Goal: Find specific page/section: Find specific page/section

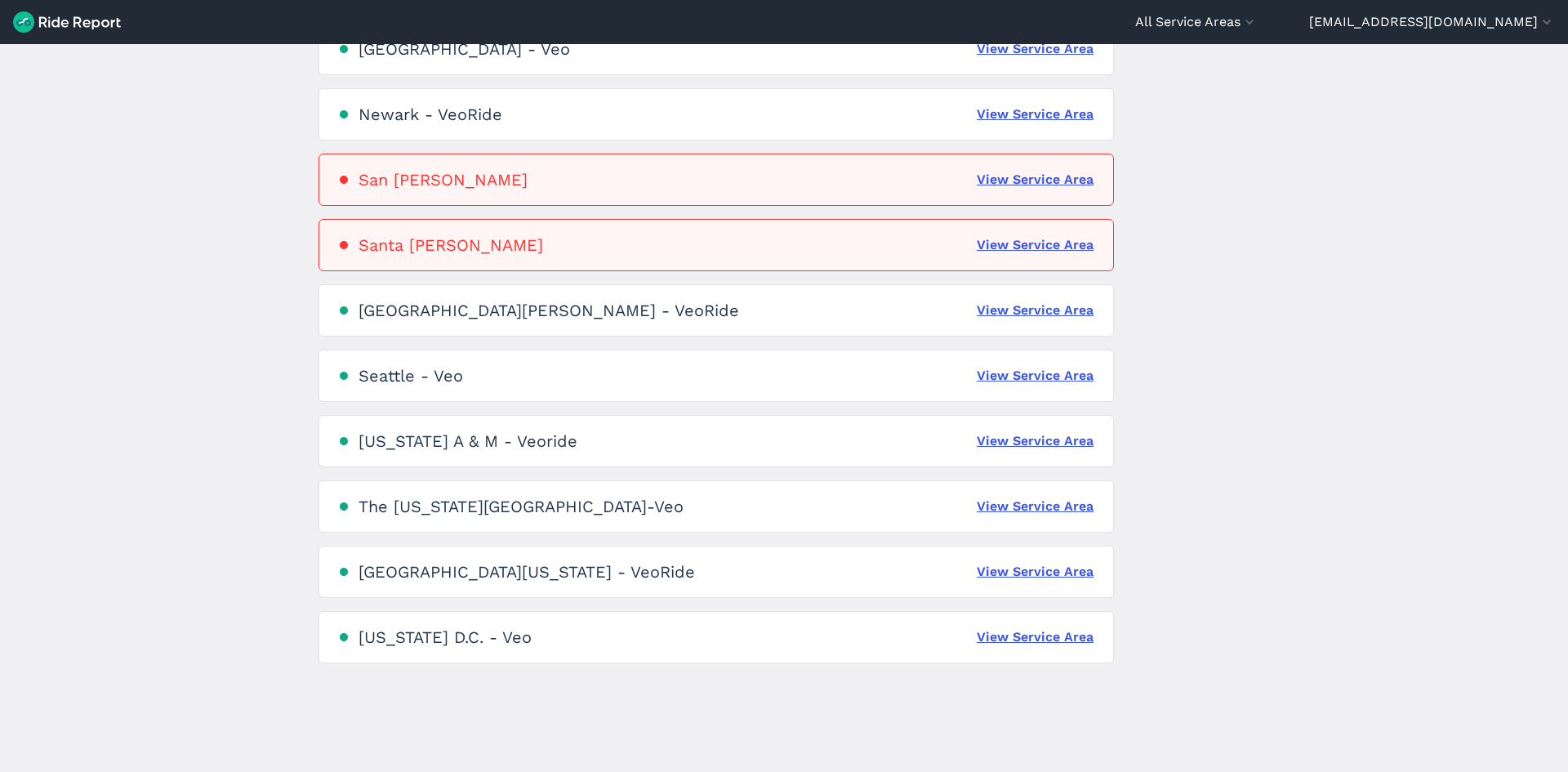
scroll to position [916, 0]
click at [1044, 501] on link "View Service Area" at bounding box center [1035, 504] width 117 height 19
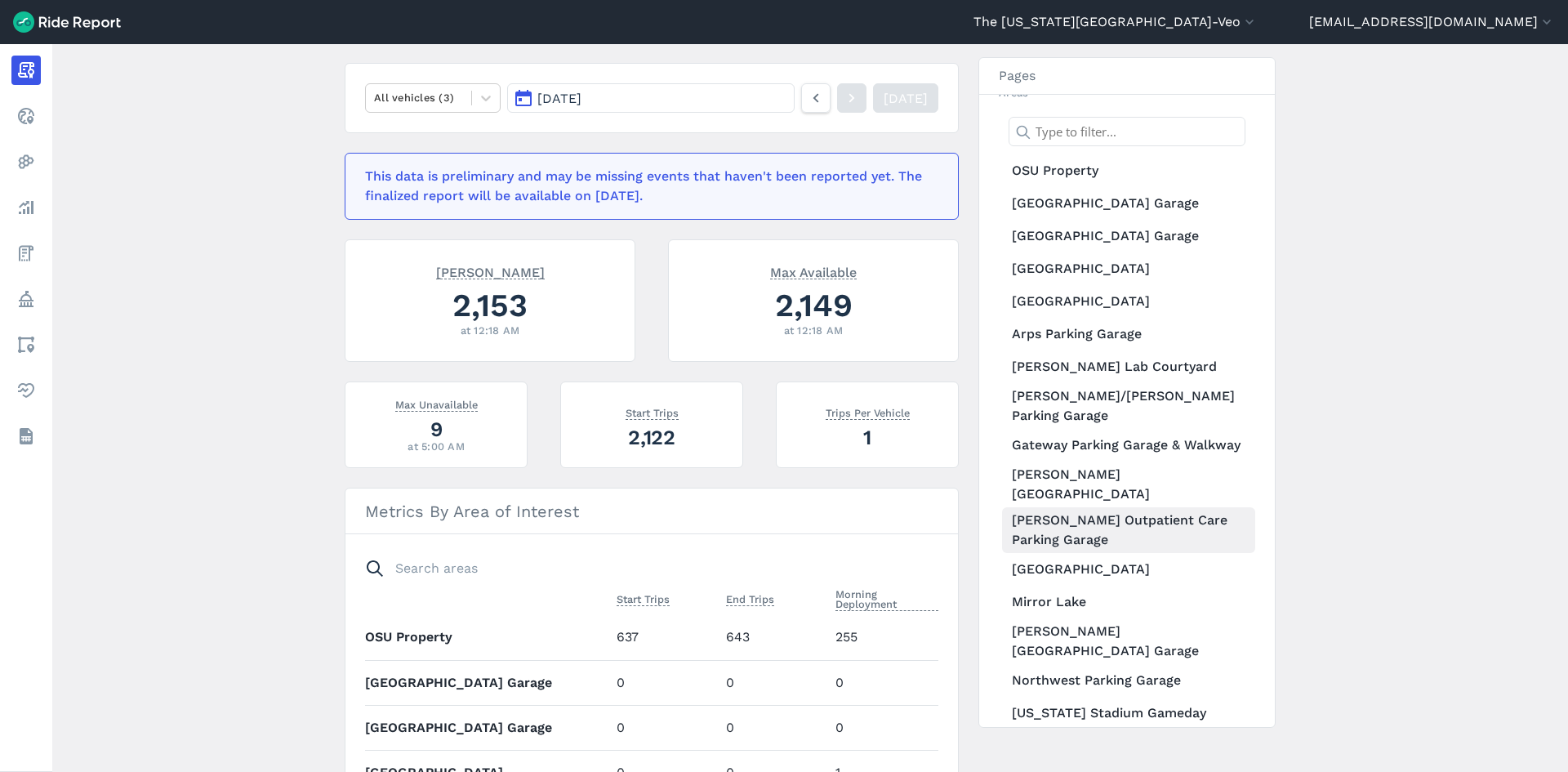
scroll to position [164, 0]
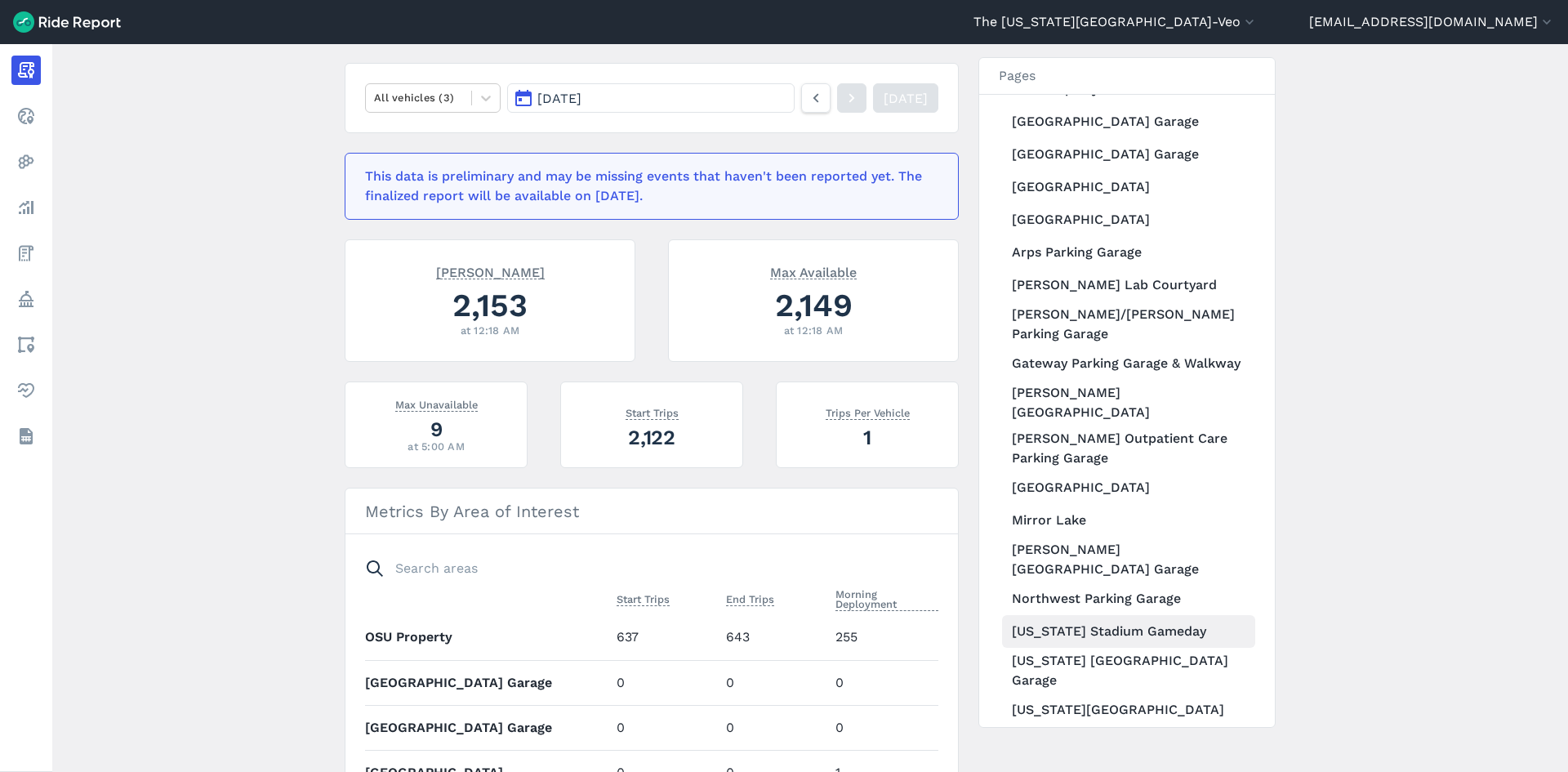
click at [1118, 615] on link "[US_STATE] Stadium Gameday" at bounding box center [1129, 630] width 253 height 33
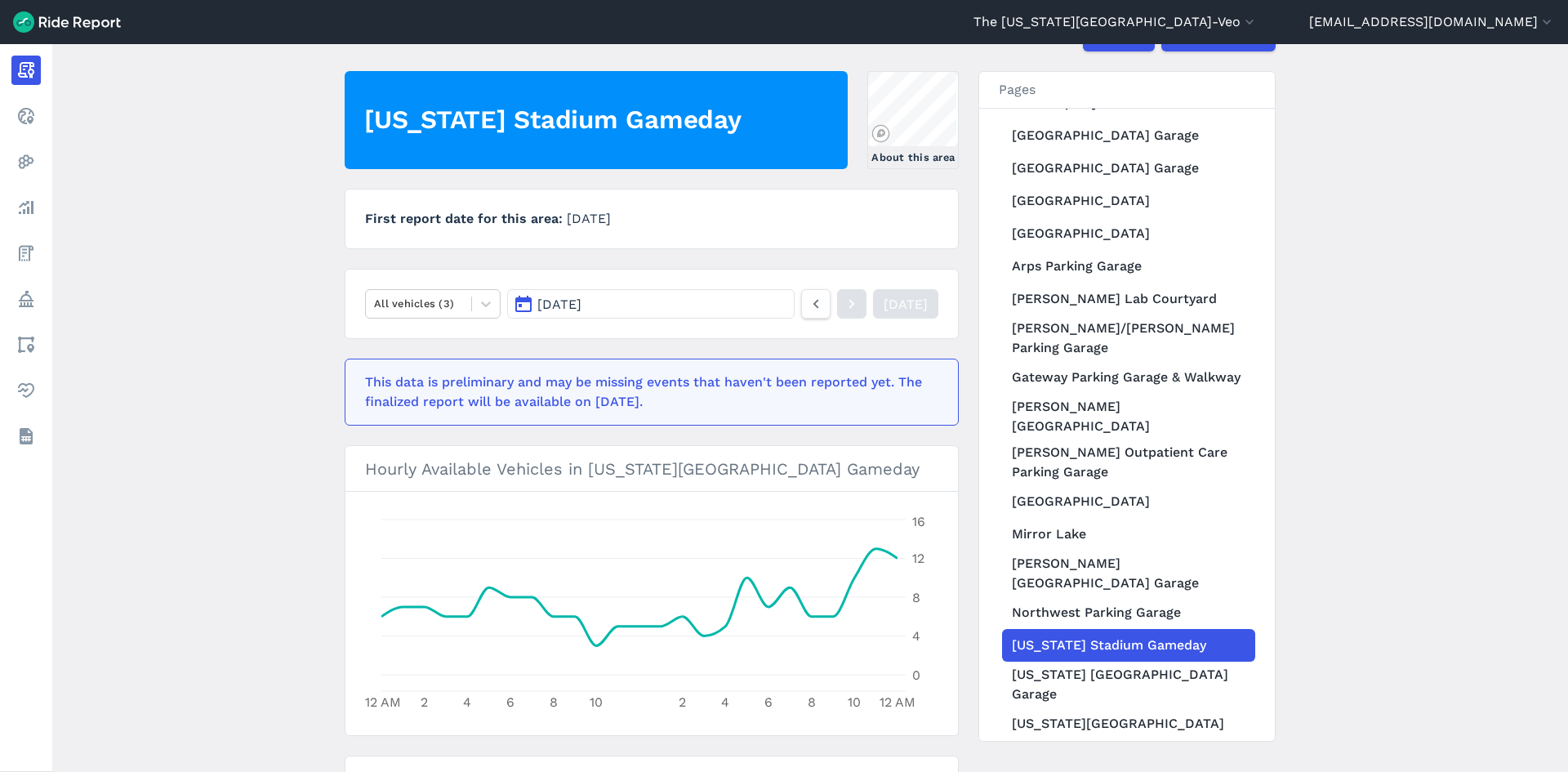
scroll to position [106, 0]
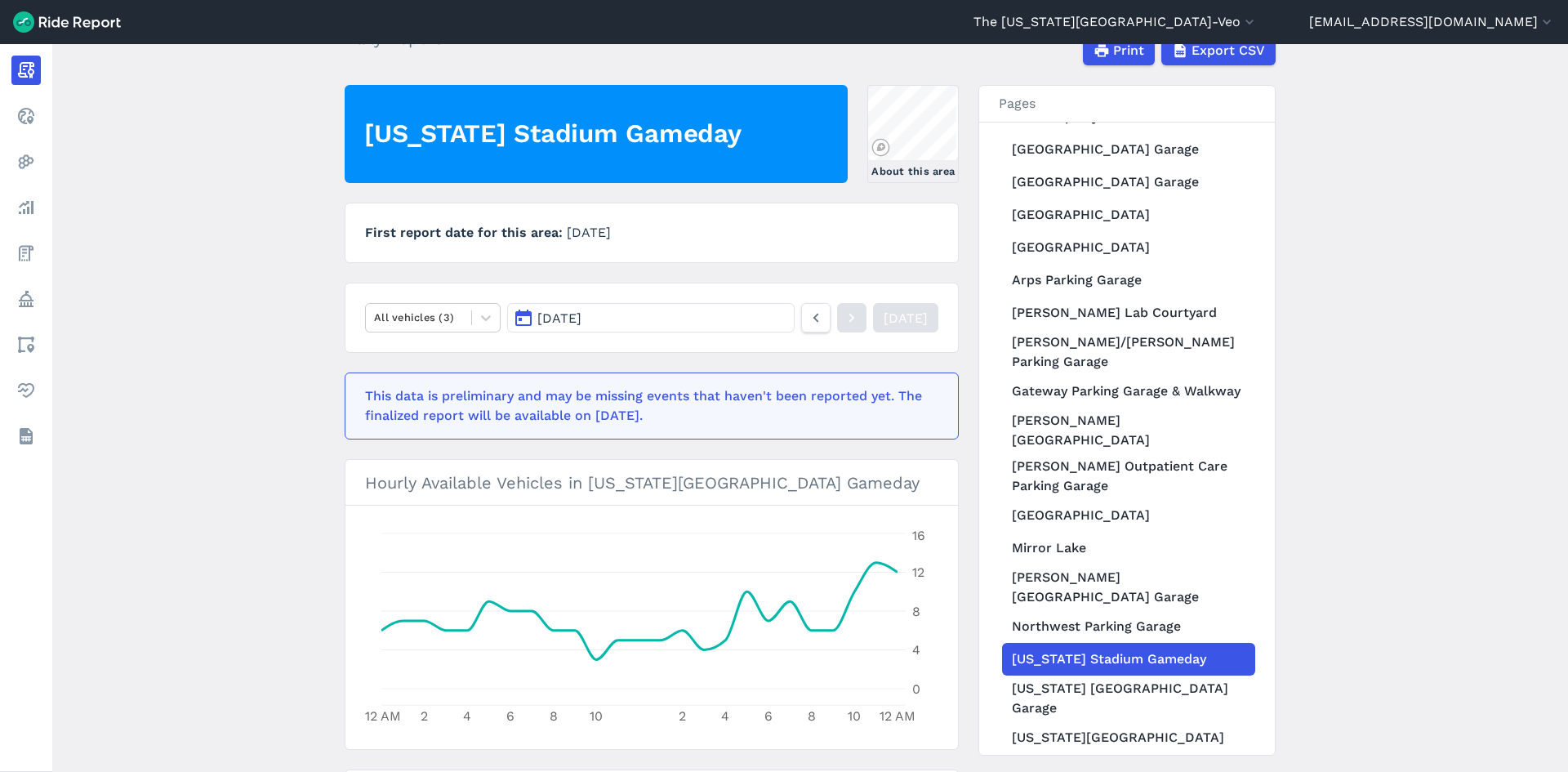
click at [726, 323] on button "[DATE]" at bounding box center [651, 317] width 288 height 29
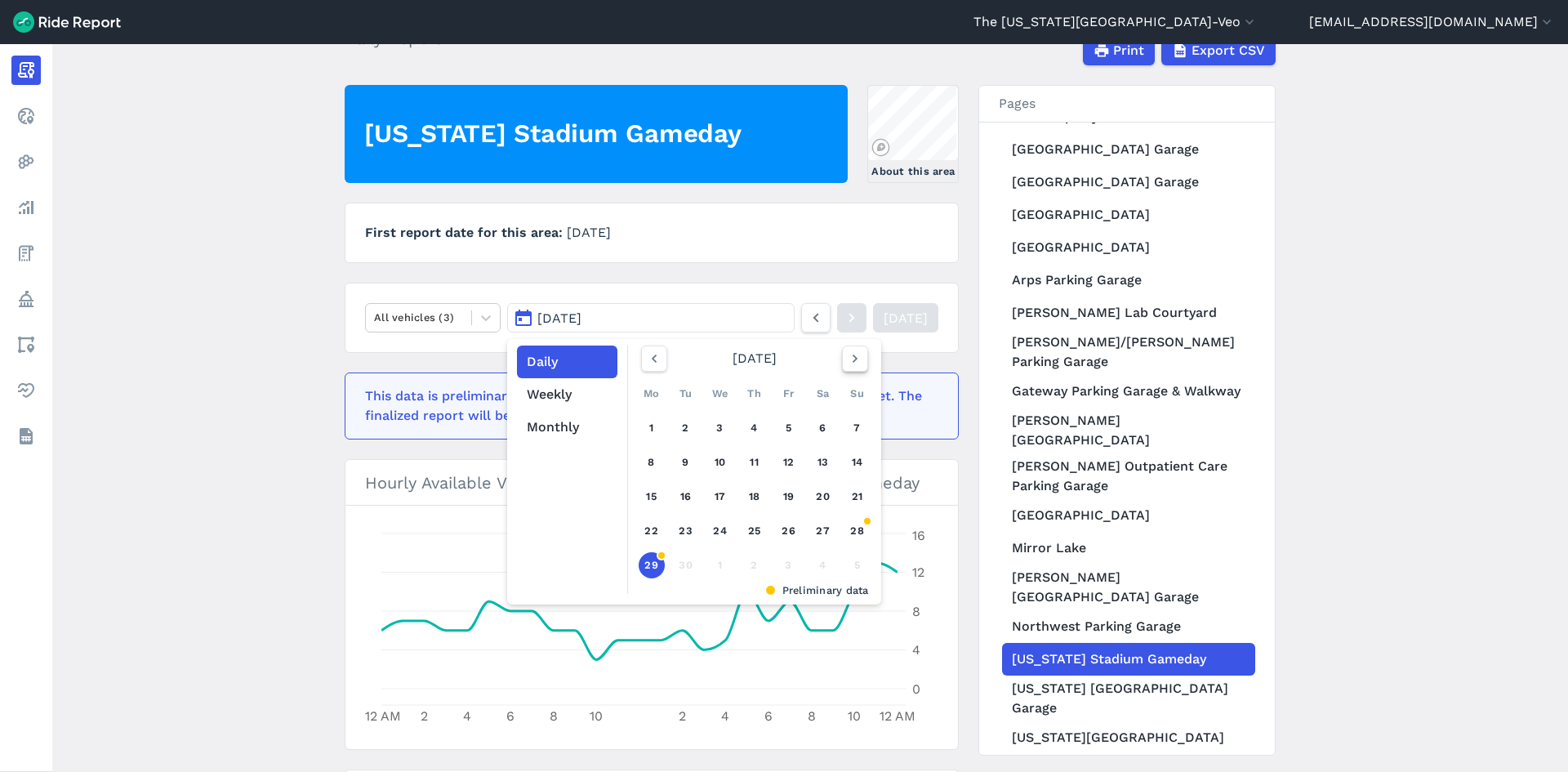
click at [856, 361] on icon "button" at bounding box center [855, 358] width 17 height 17
click at [817, 432] on div "4" at bounding box center [823, 428] width 26 height 26
click at [263, 369] on main "[DATE] Daily Report Print Export CSV [US_STATE][GEOGRAPHIC_DATA] Gameday About …" at bounding box center [810, 408] width 1516 height 728
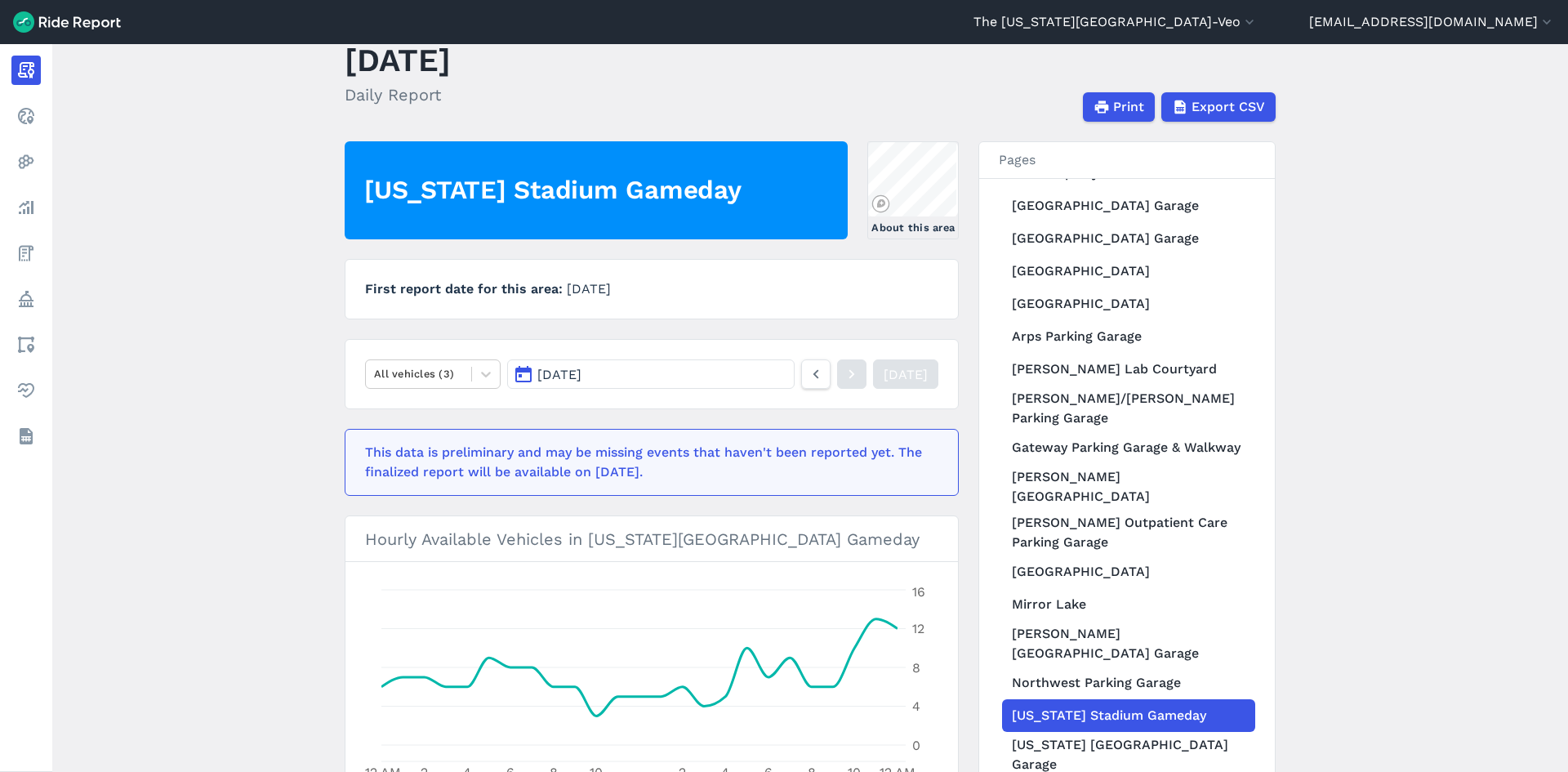
scroll to position [0, 0]
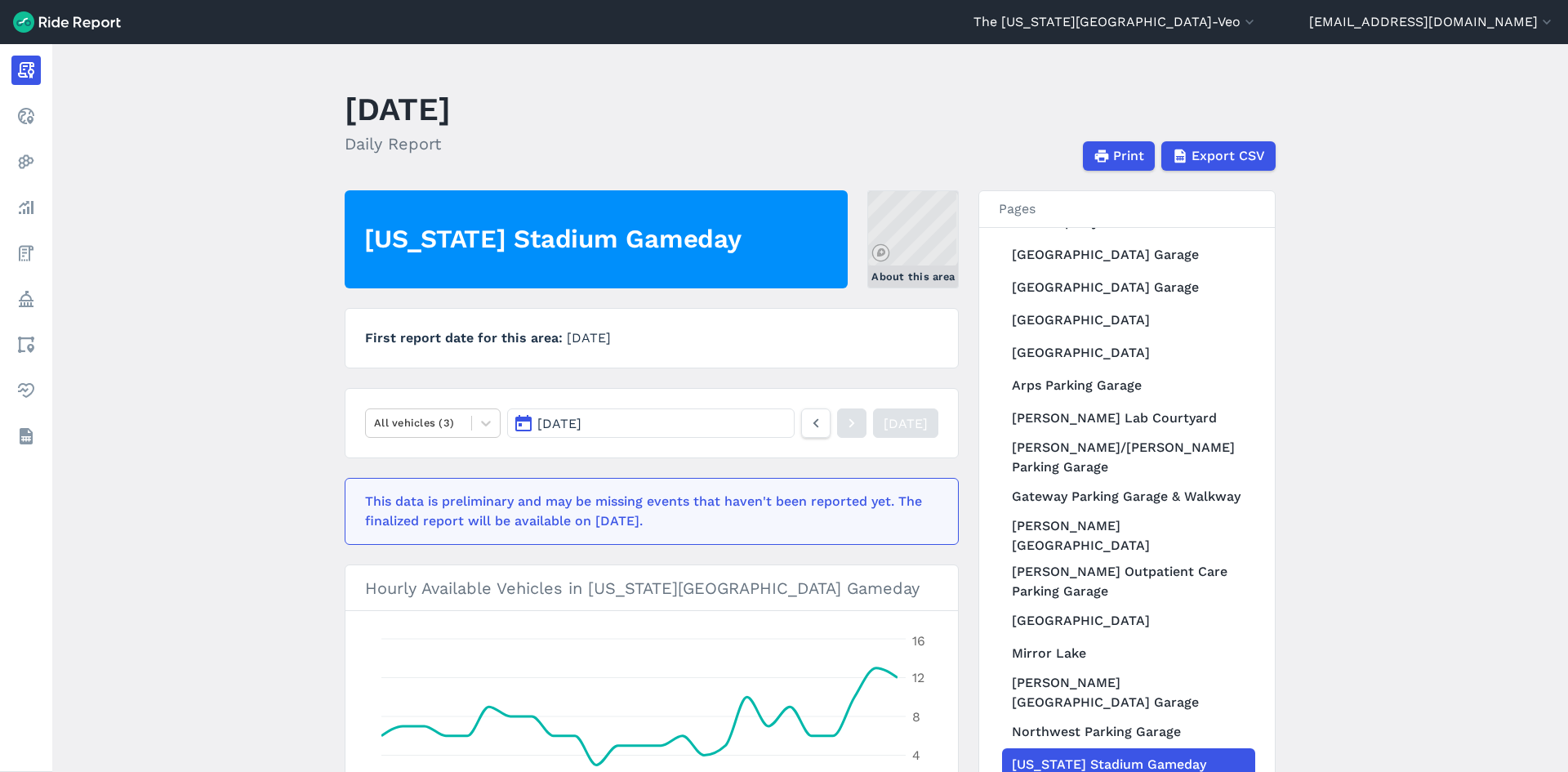
click at [912, 256] on link "About this area" at bounding box center [913, 238] width 91 height 98
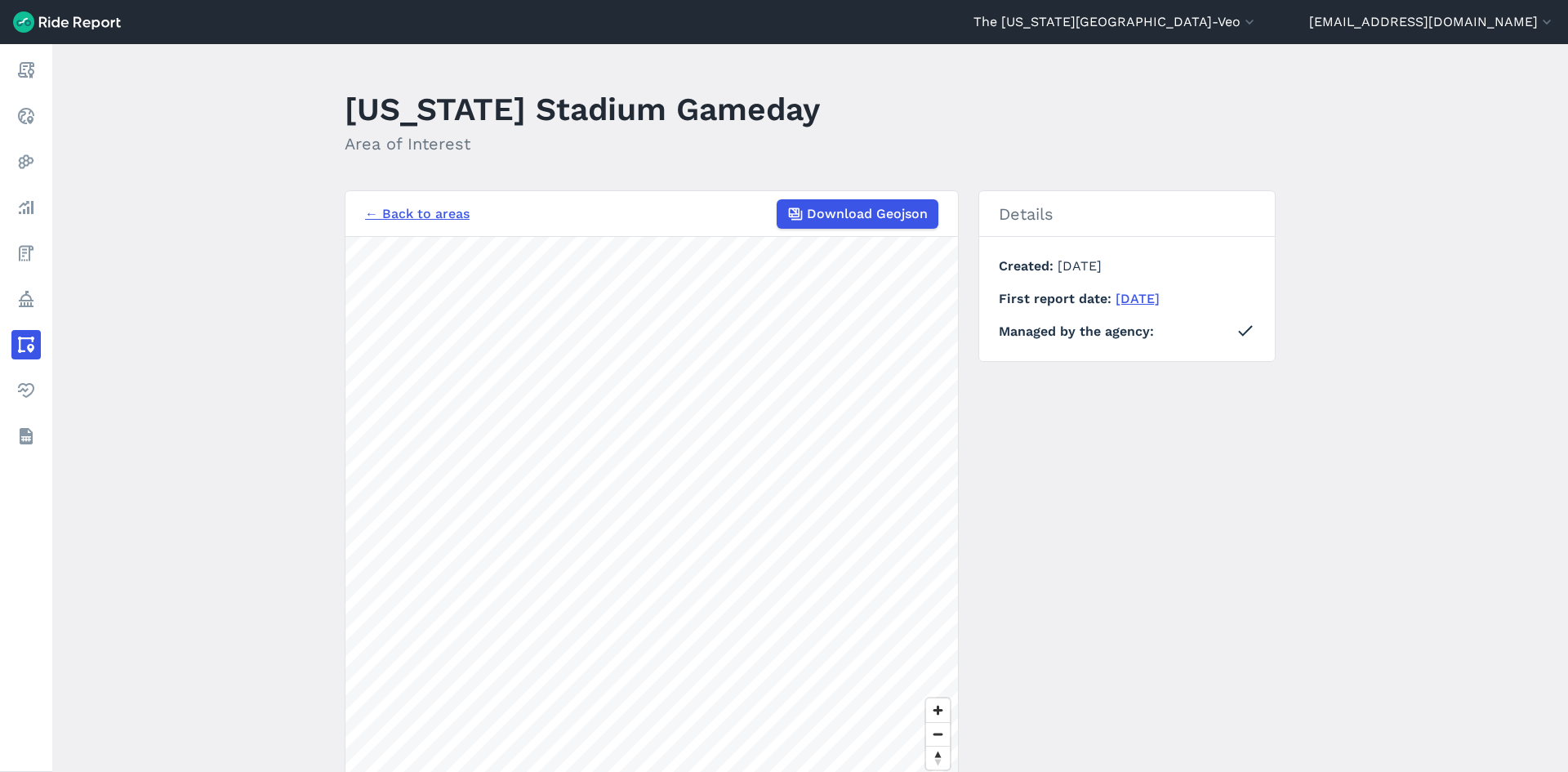
click at [1034, 527] on div "← Back to areas Download Geojson 1000 ft Details Created [DATE] First report da…" at bounding box center [810, 497] width 931 height 614
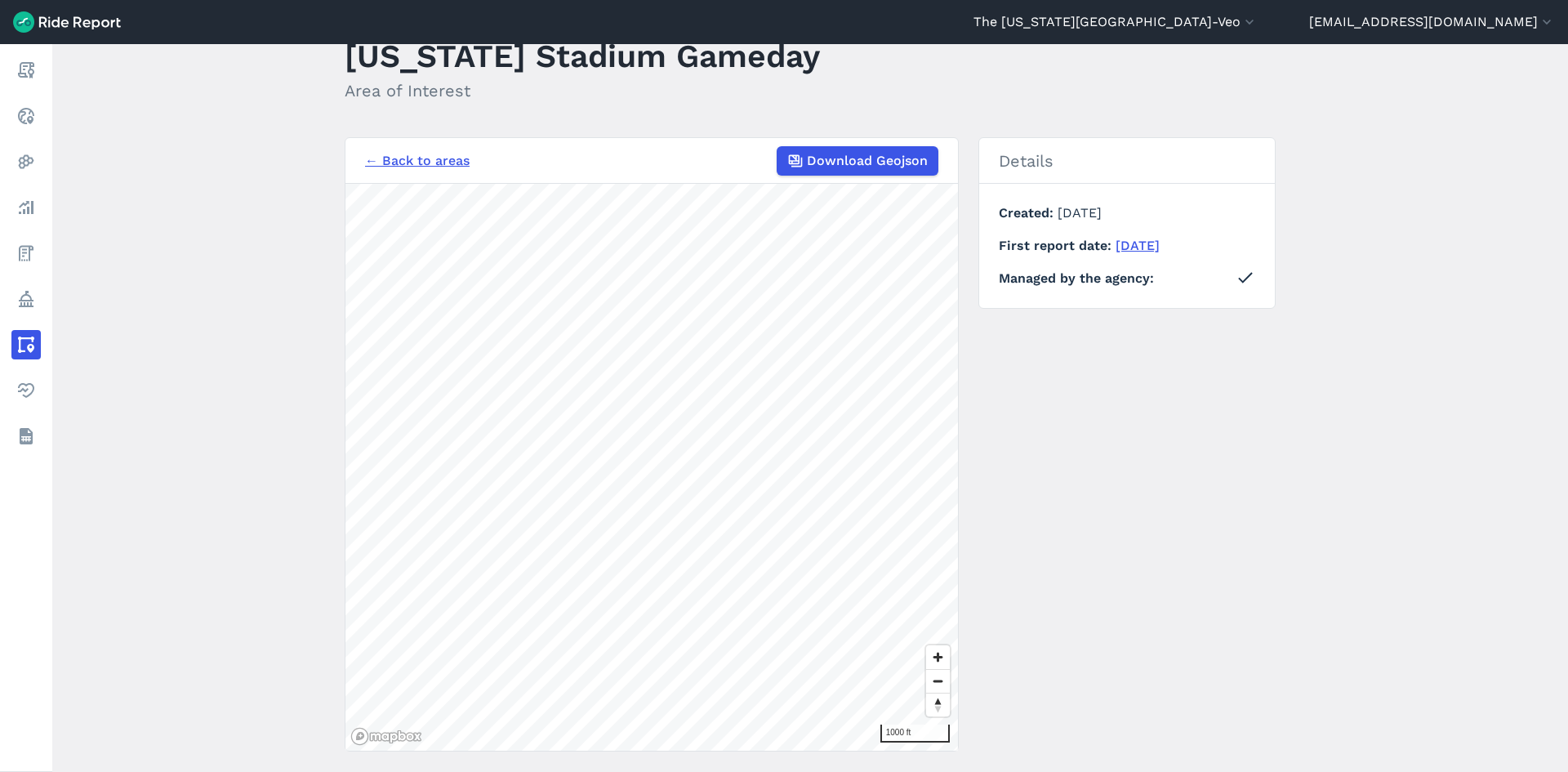
scroll to position [82, 0]
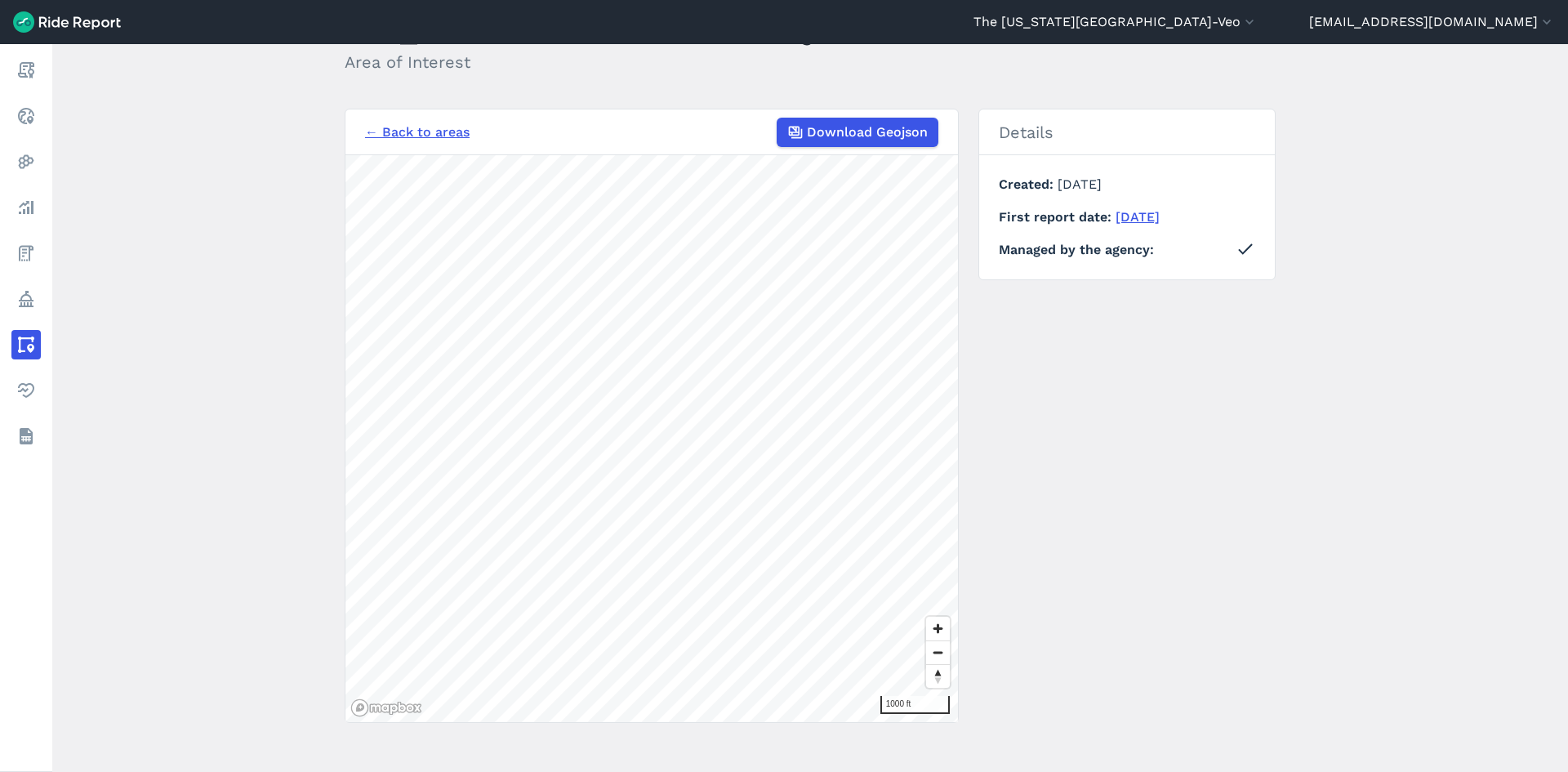
click at [148, 435] on main "[US_STATE][GEOGRAPHIC_DATA] Gameday Area of Interest ← Back to areas Download G…" at bounding box center [810, 408] width 1516 height 728
